Goal: Information Seeking & Learning: Learn about a topic

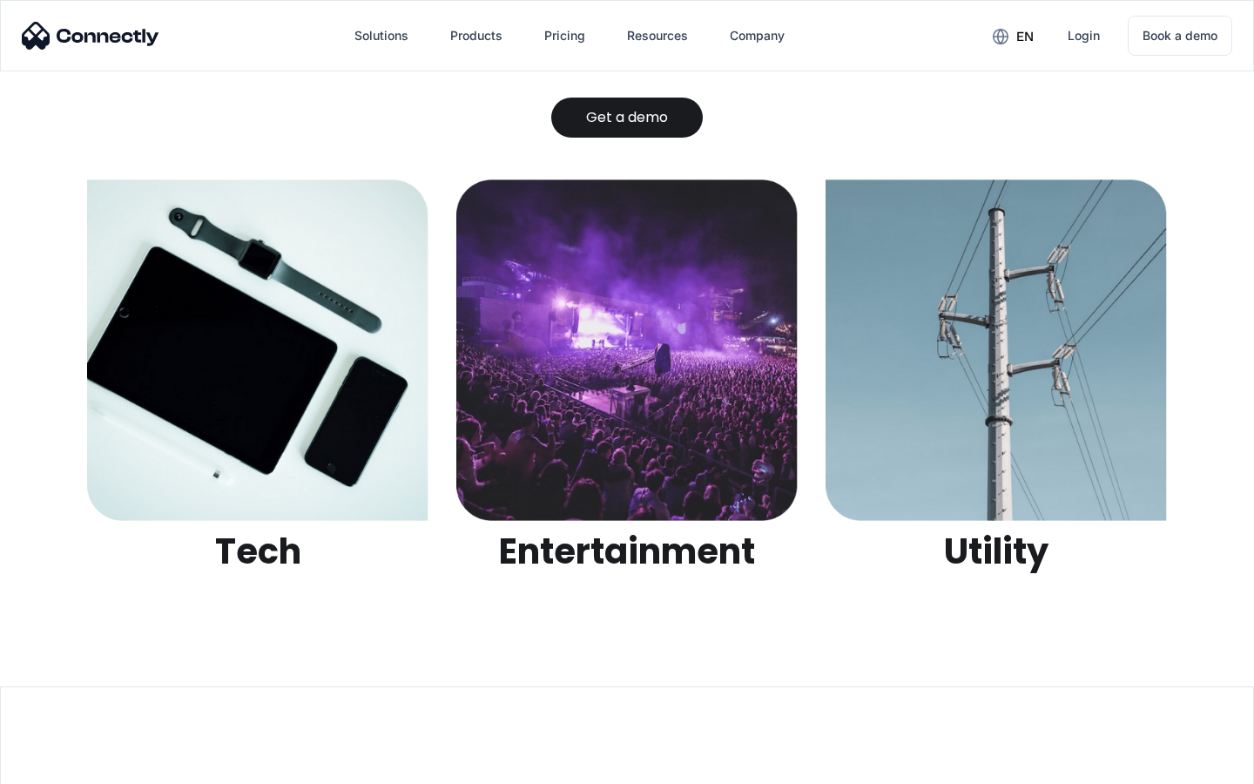
scroll to position [5493, 0]
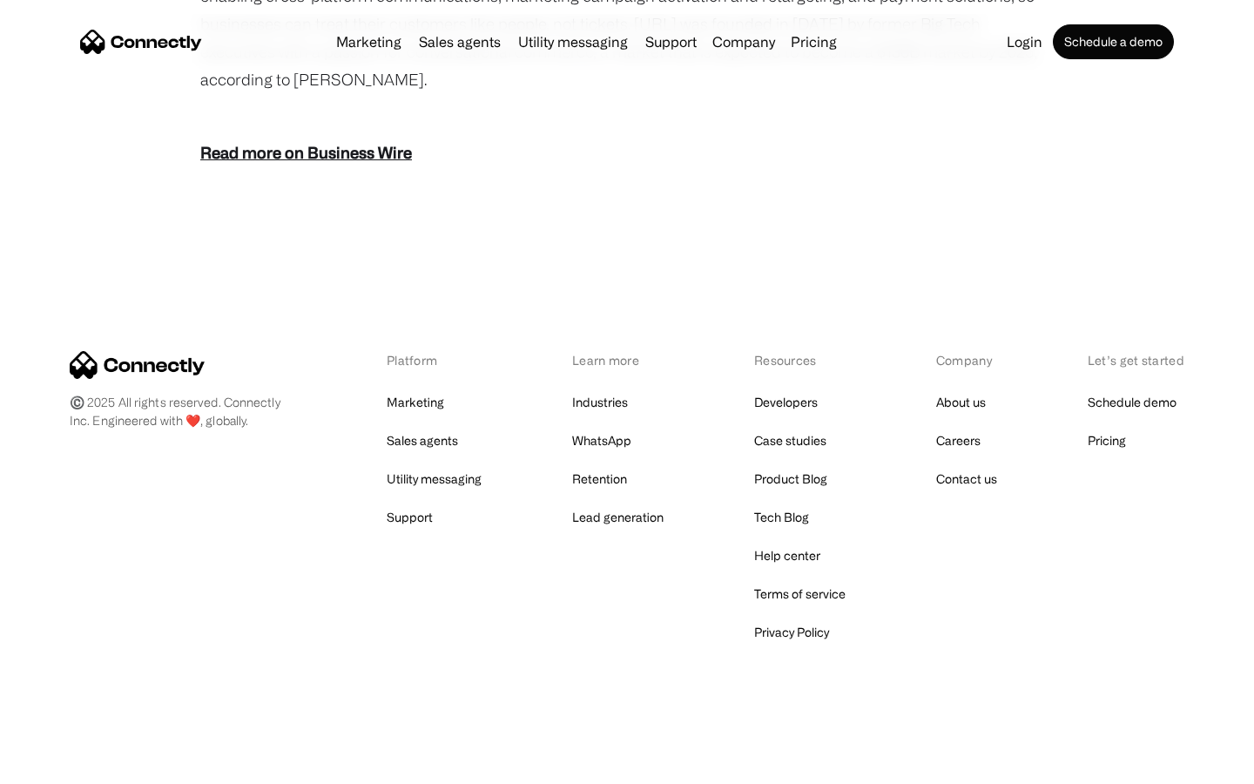
scroll to position [2158, 0]
